Goal: Transaction & Acquisition: Obtain resource

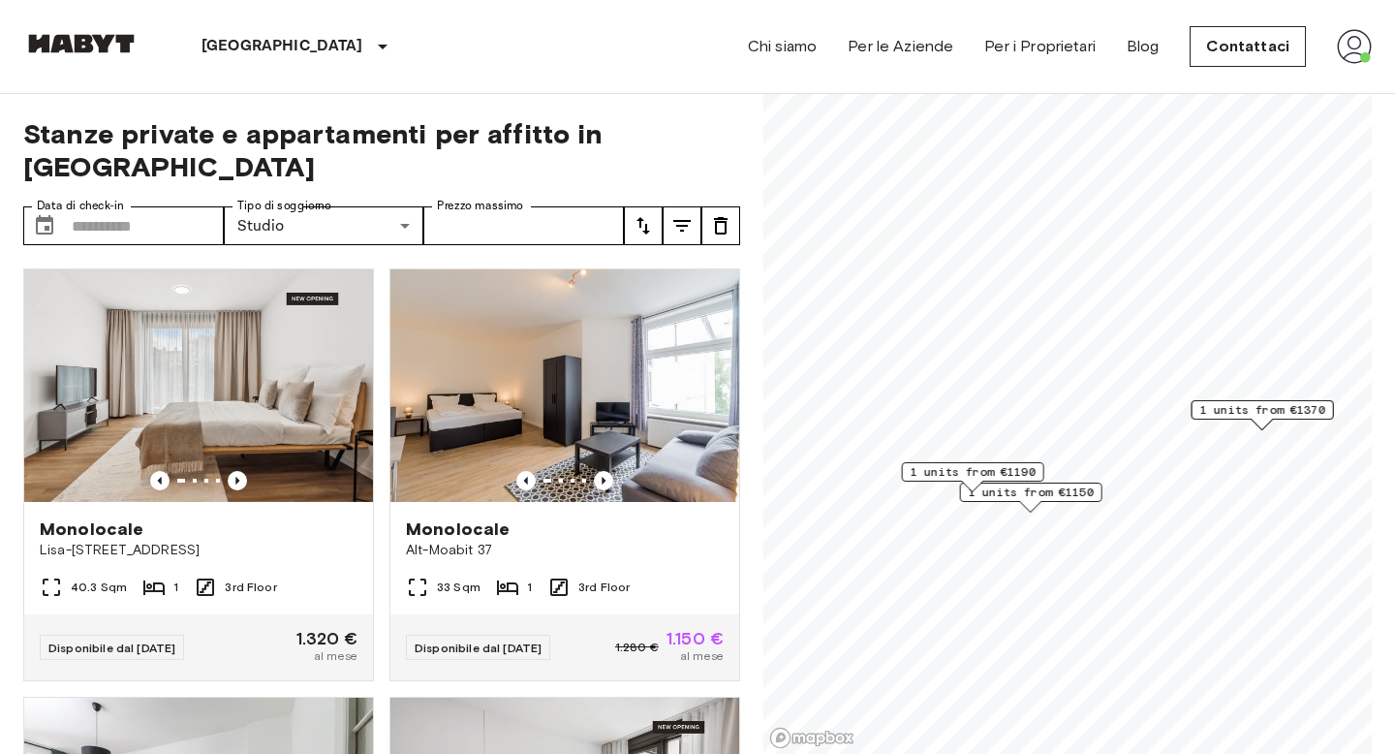
click at [110, 35] on img at bounding box center [81, 43] width 116 height 19
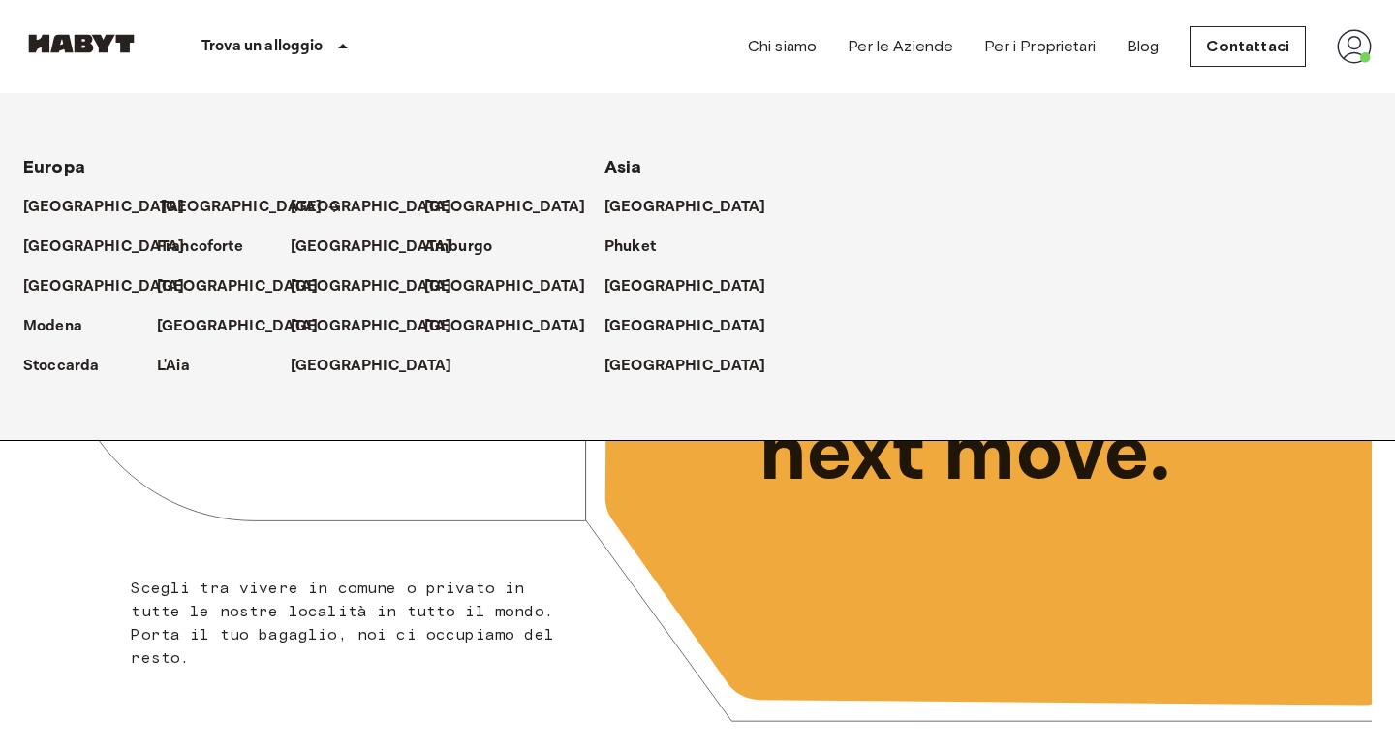
click at [179, 210] on p "[GEOGRAPHIC_DATA]" at bounding box center [242, 207] width 162 height 23
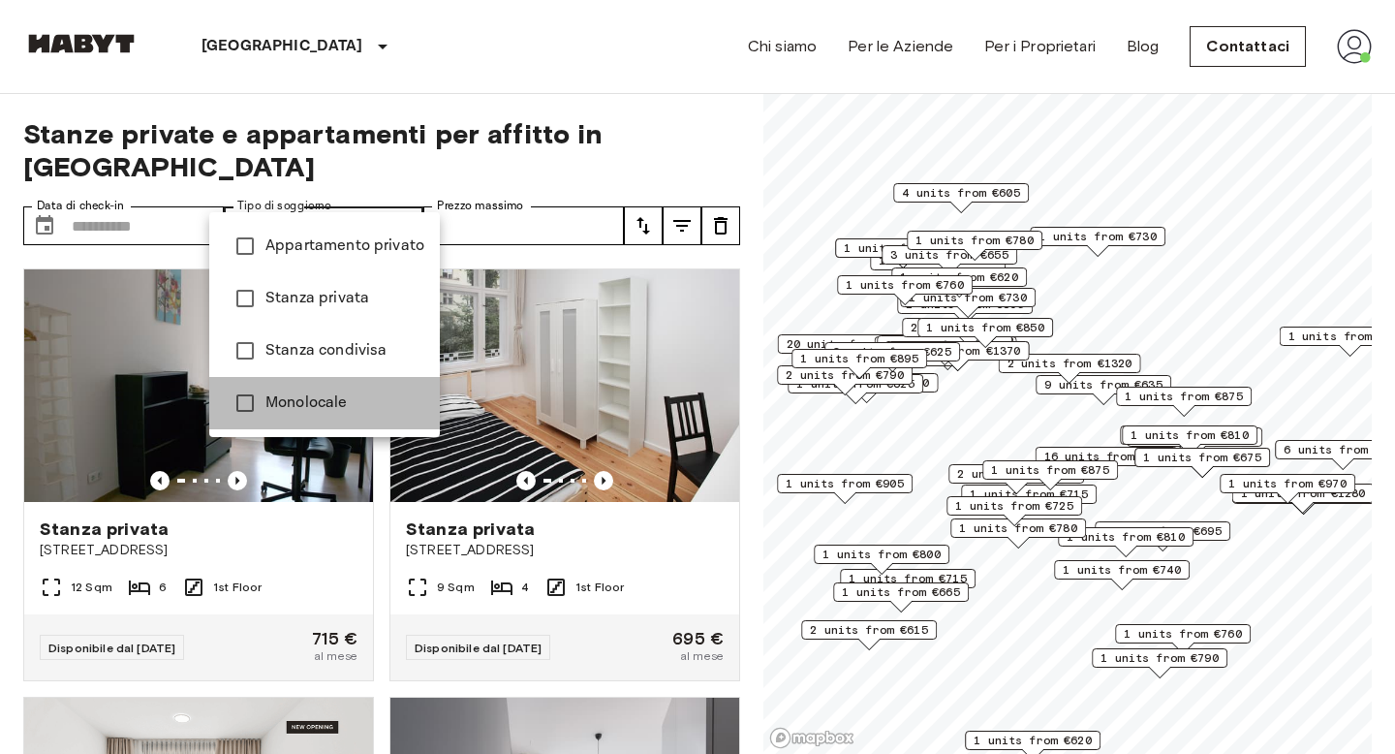
click at [327, 387] on li "Monolocale" at bounding box center [324, 403] width 231 height 52
type input "******"
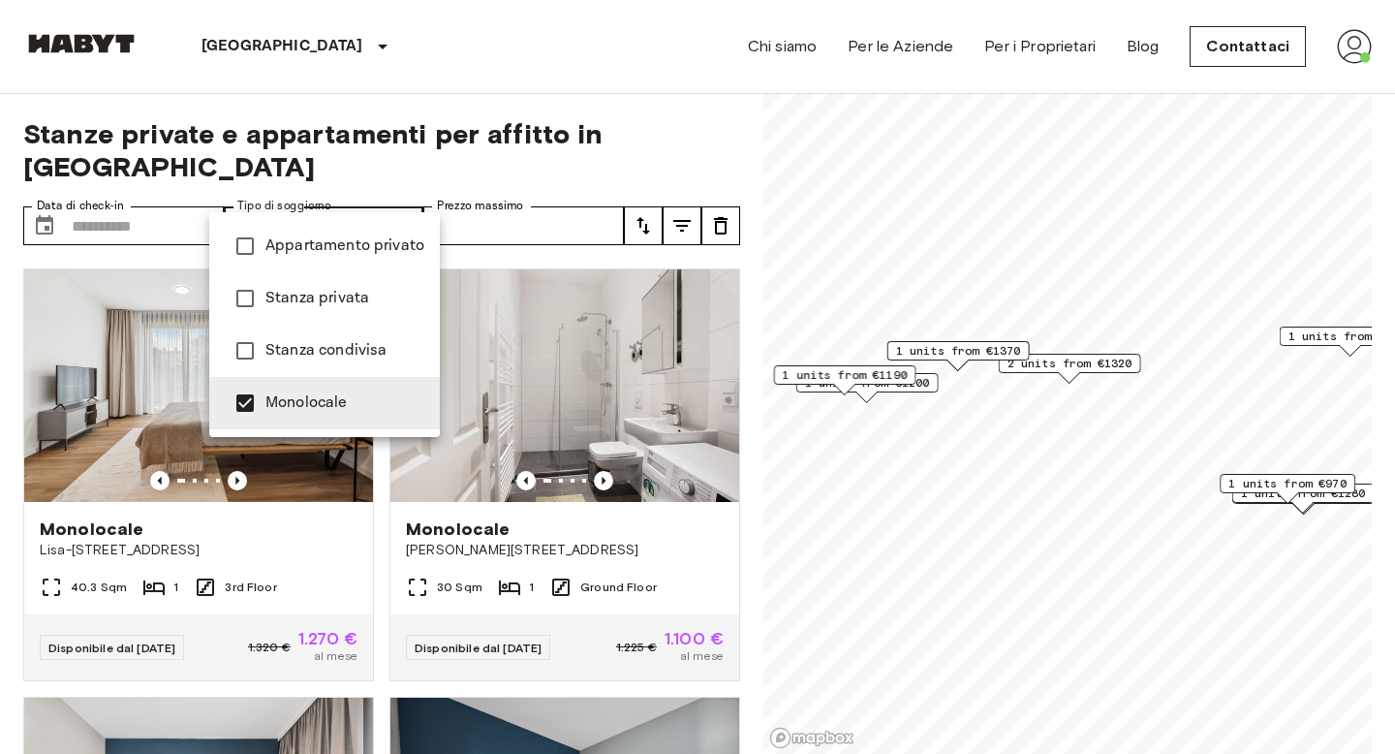
click at [925, 286] on div at bounding box center [697, 377] width 1395 height 754
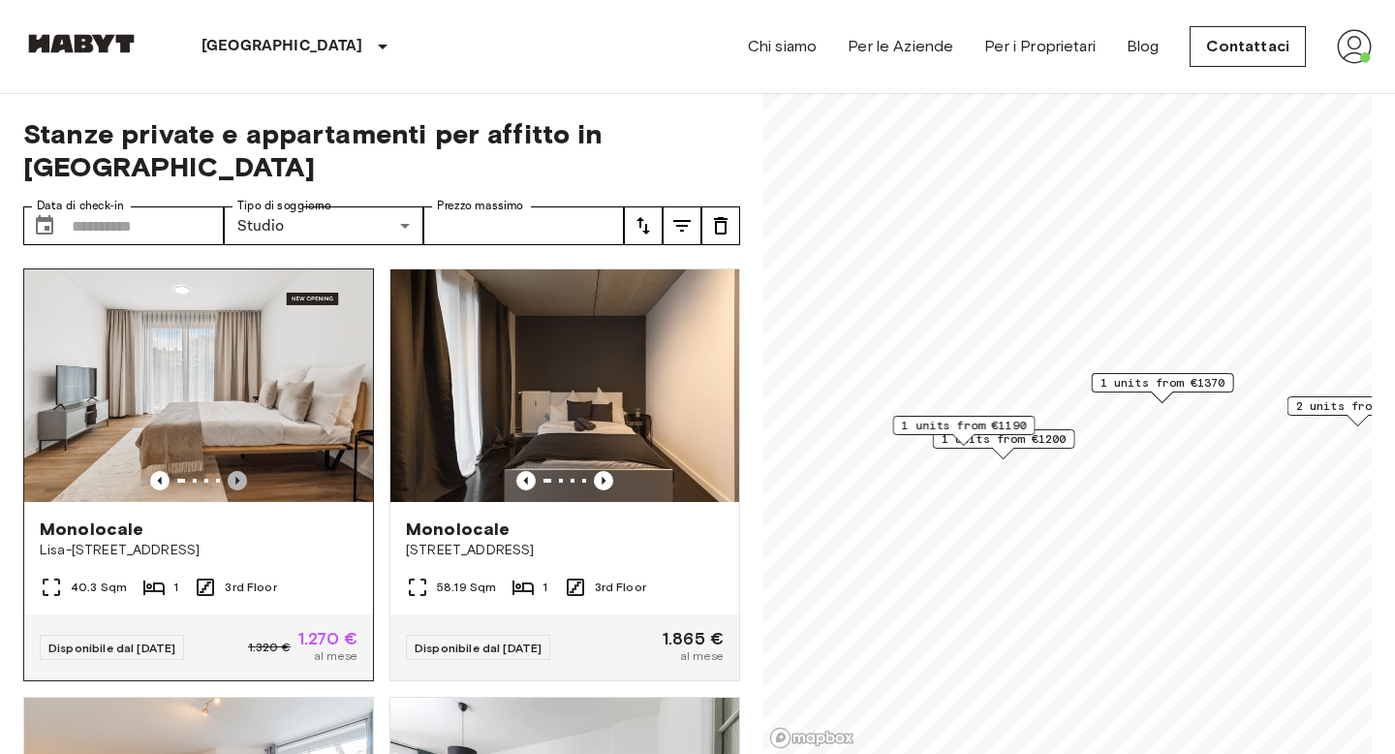
click at [238, 477] on icon "Previous image" at bounding box center [237, 481] width 4 height 8
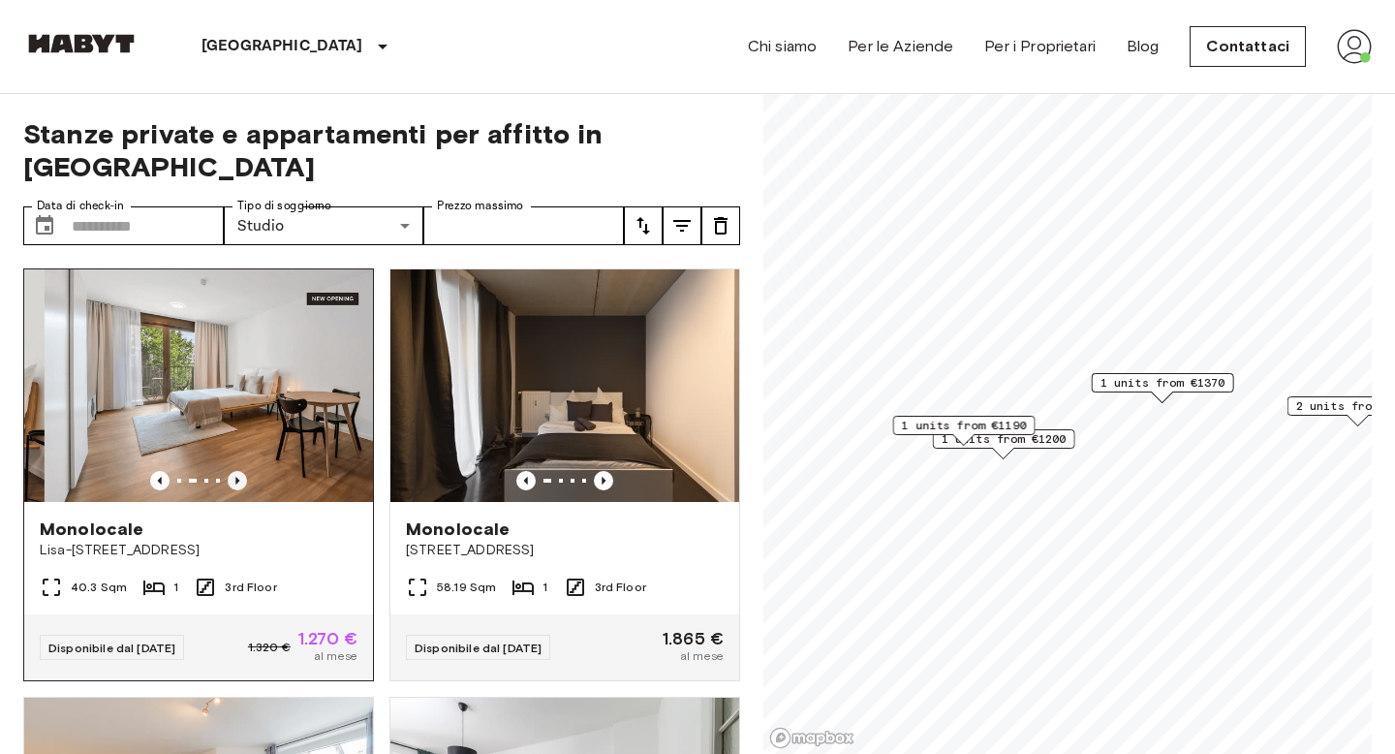
click at [238, 477] on icon "Previous image" at bounding box center [237, 481] width 4 height 8
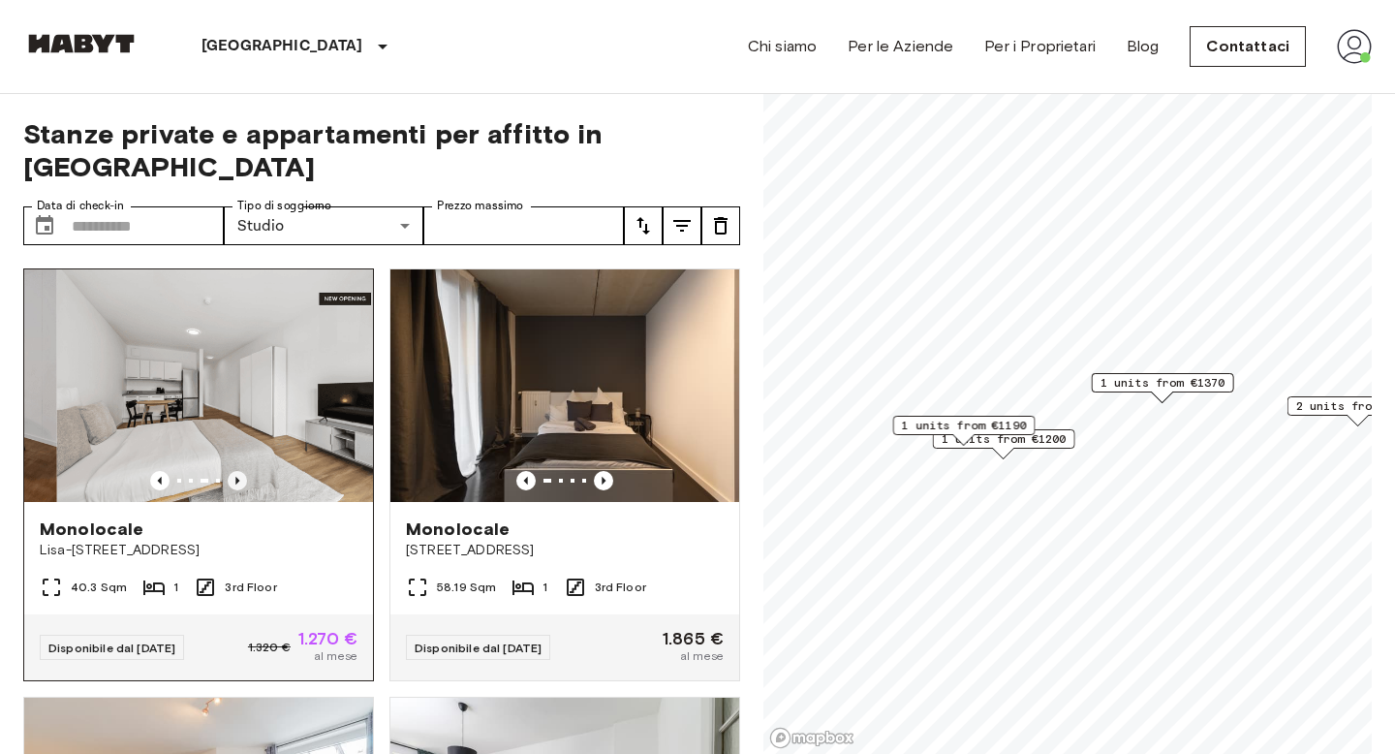
click at [238, 477] on icon "Previous image" at bounding box center [237, 481] width 4 height 8
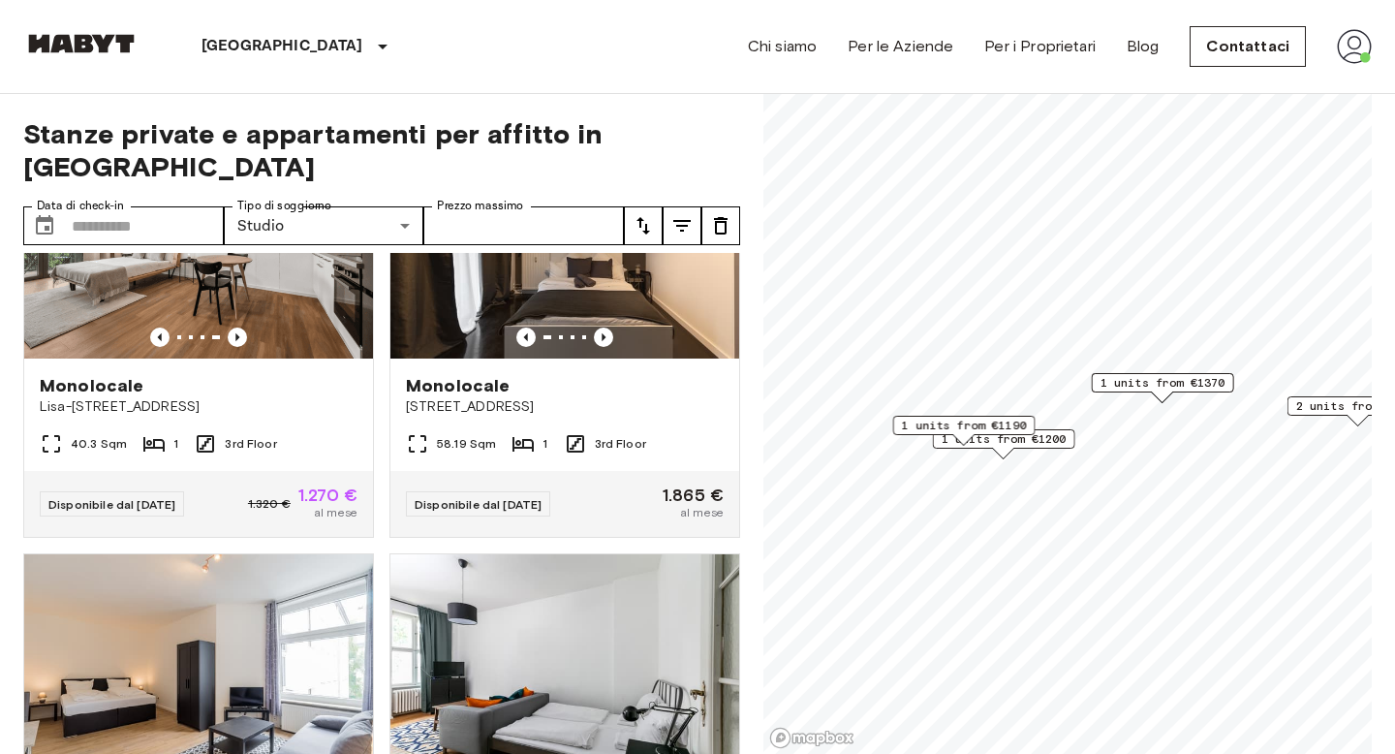
scroll to position [37, 0]
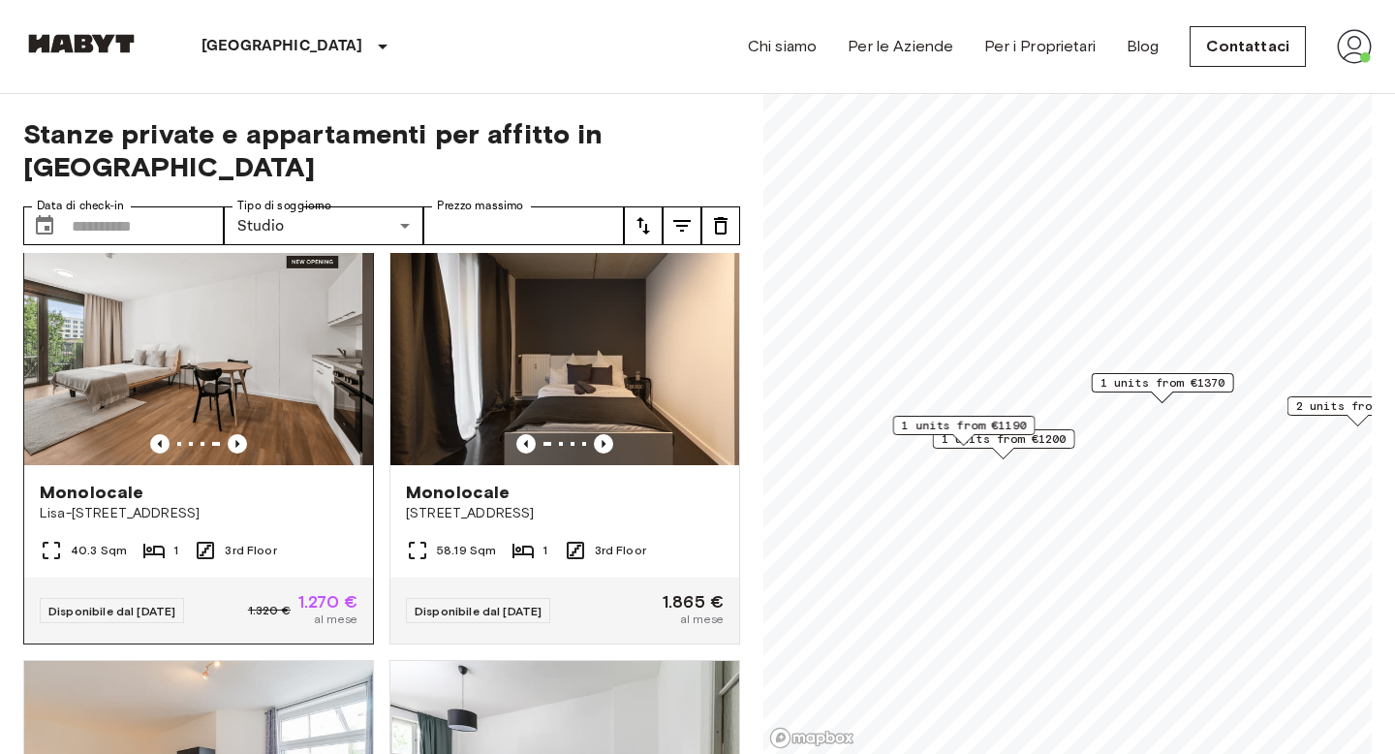
click at [225, 342] on img at bounding box center [198, 348] width 349 height 232
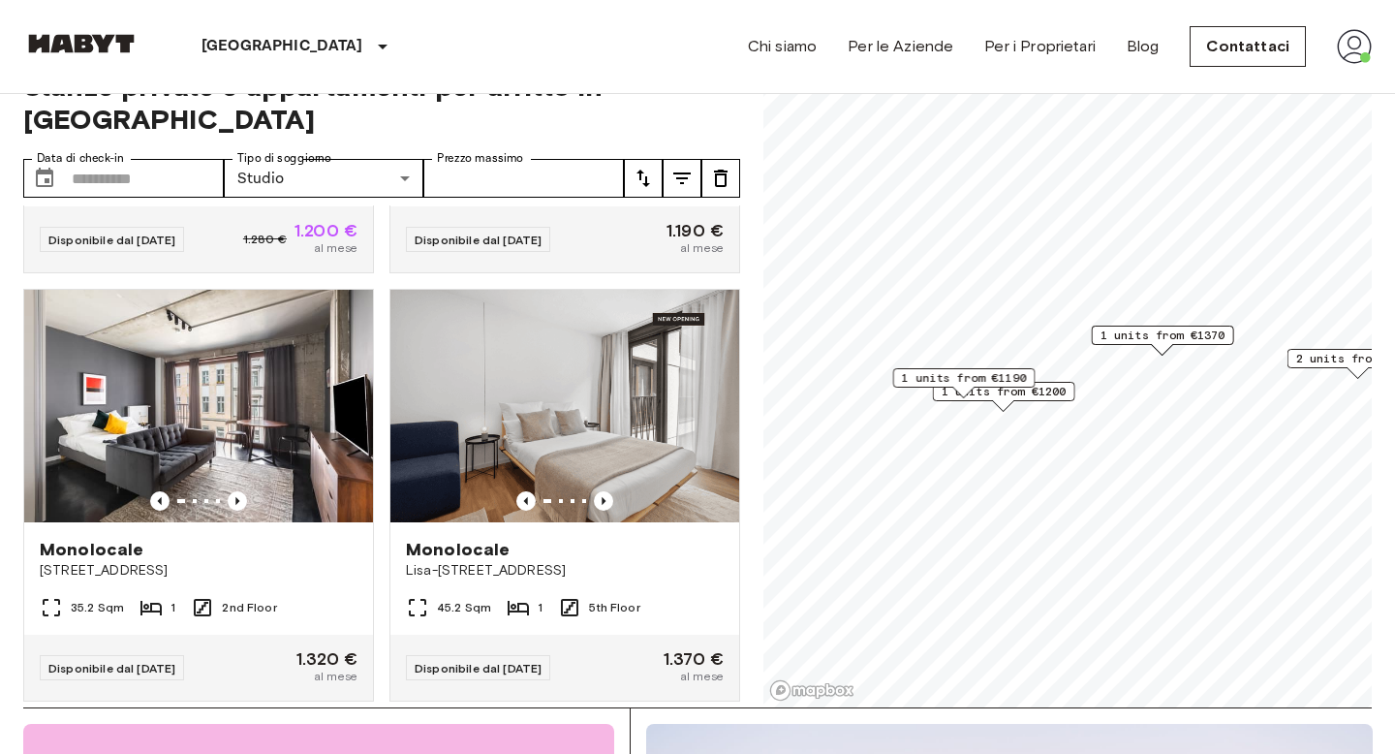
scroll to position [49, 0]
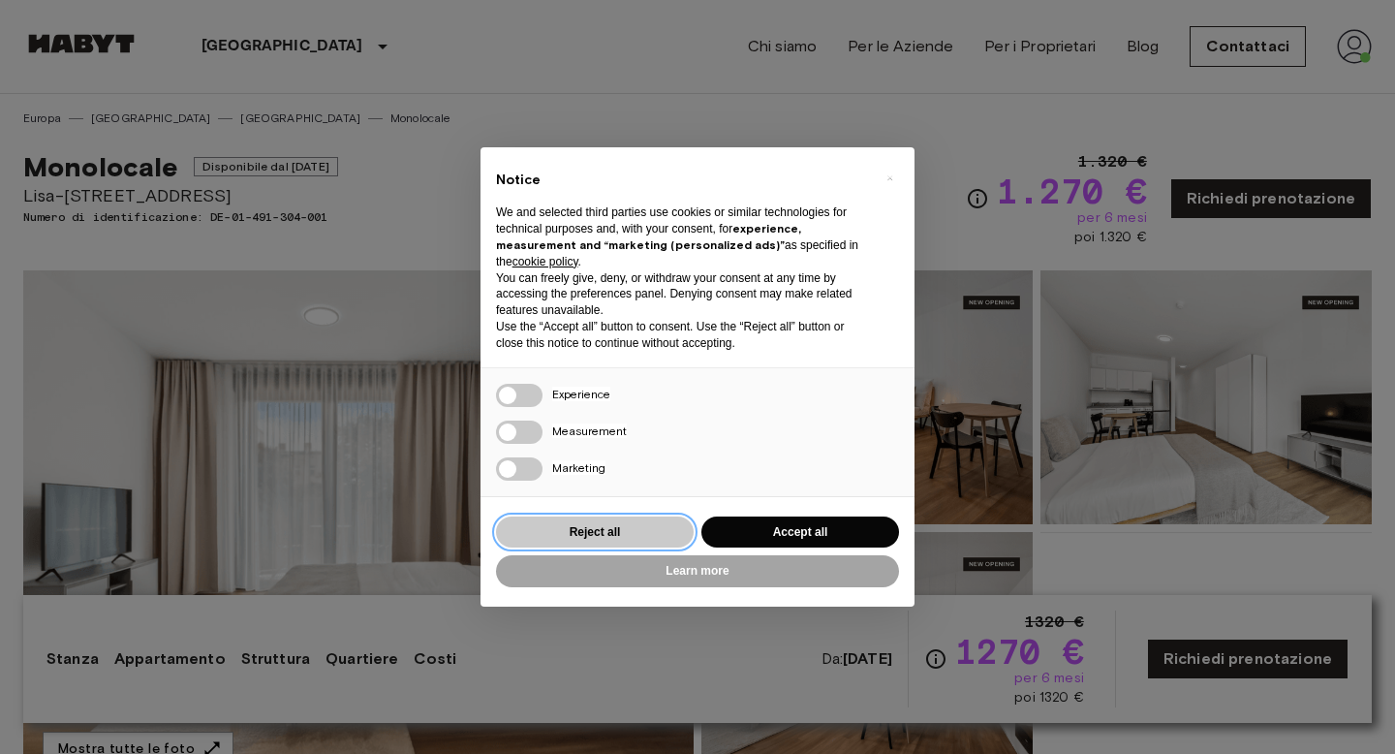
click at [600, 533] on button "Reject all" at bounding box center [595, 532] width 198 height 32
